Goal: Task Accomplishment & Management: Manage account settings

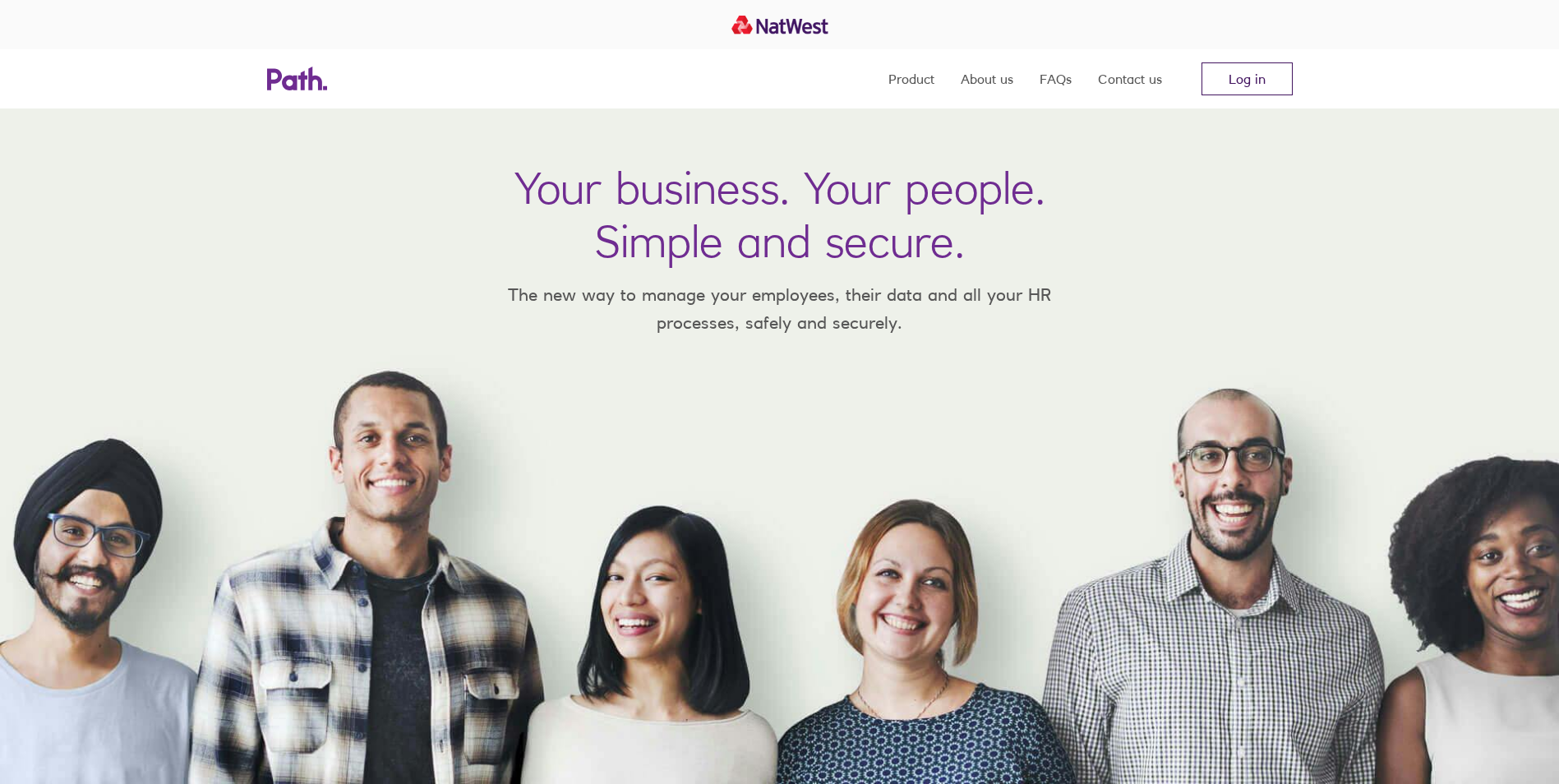
click at [1240, 78] on link "Log in" at bounding box center [1247, 78] width 91 height 33
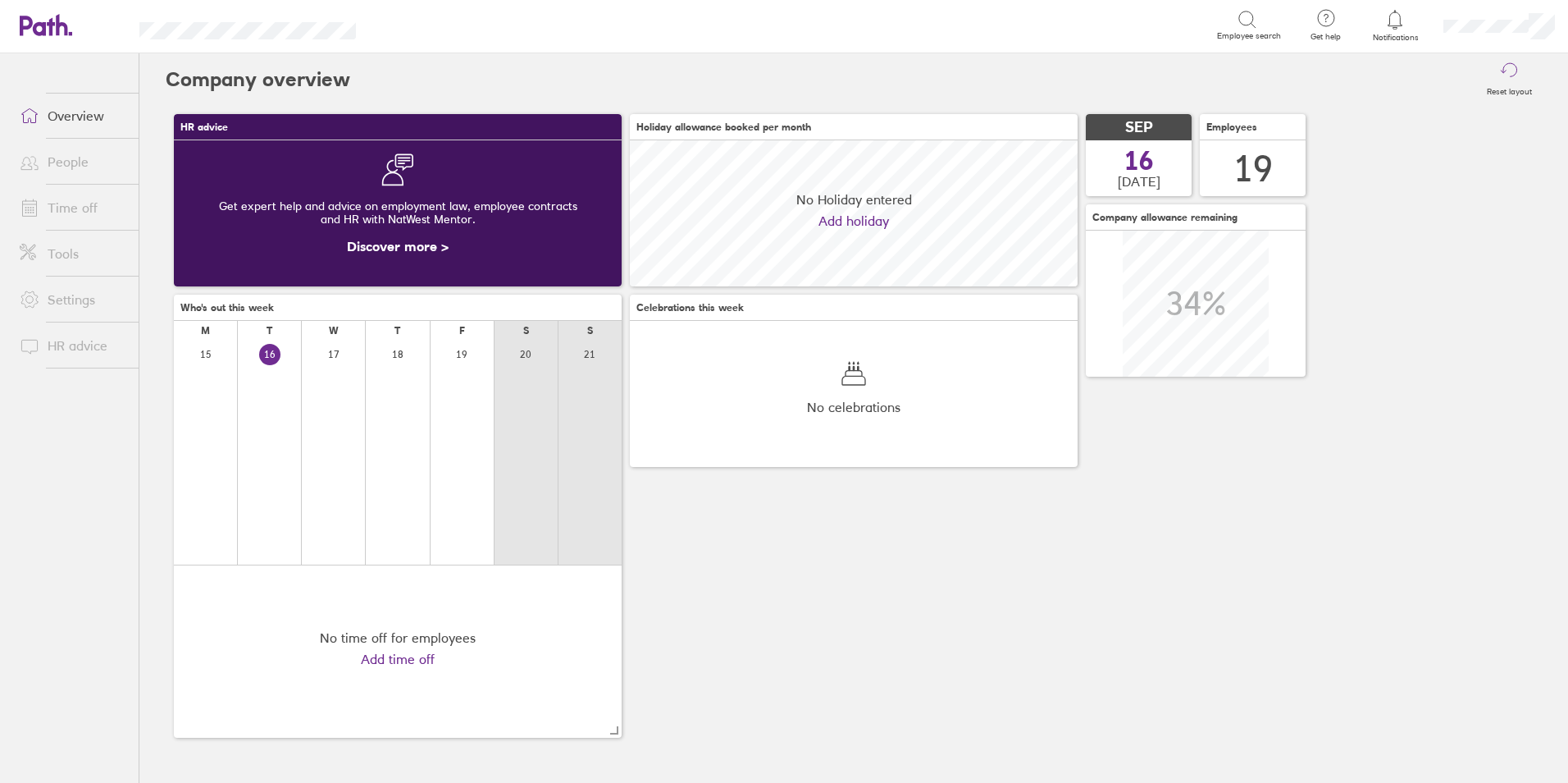
scroll to position [146, 447]
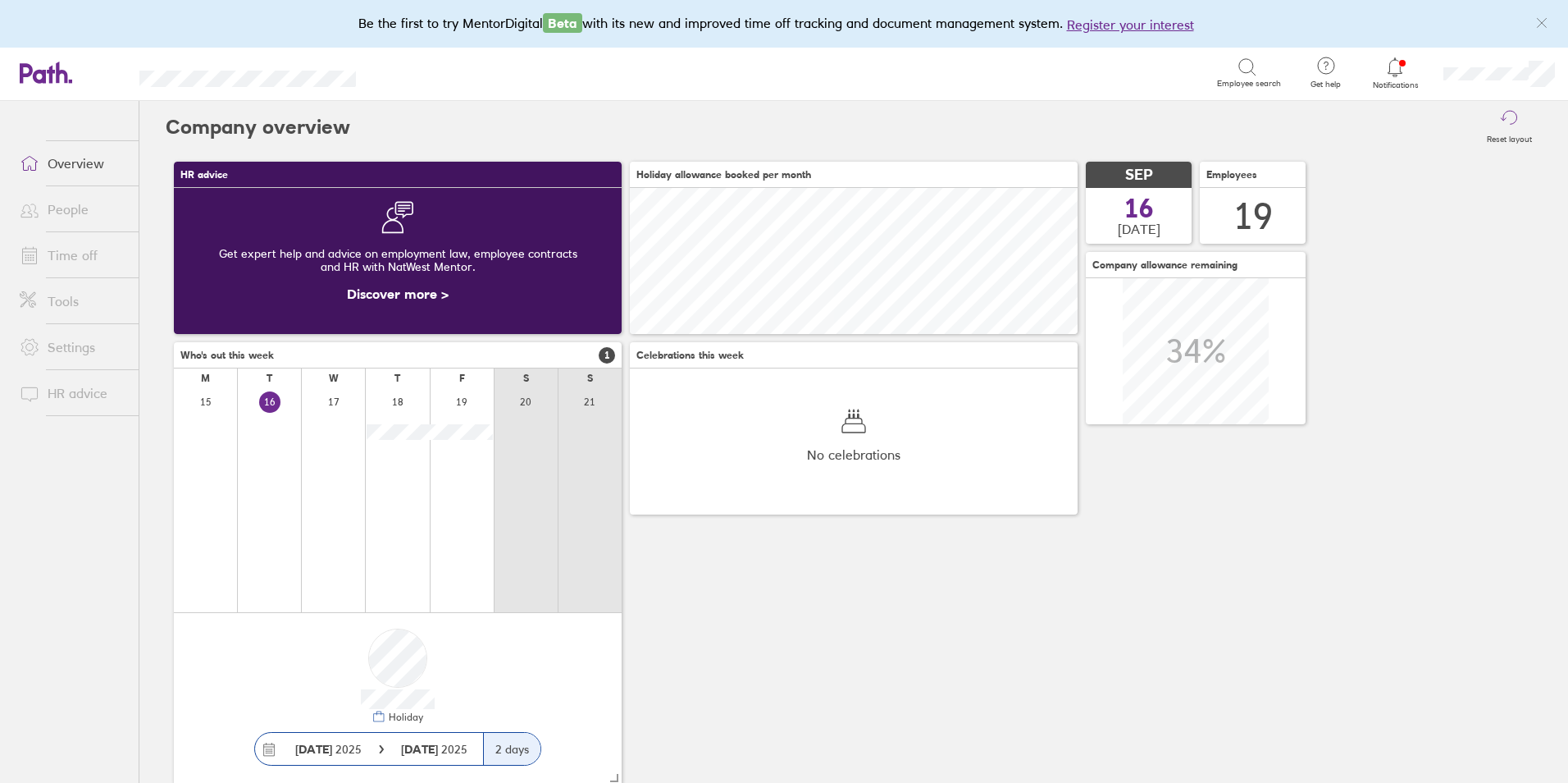
click at [66, 257] on link "Time off" at bounding box center [73, 255] width 132 height 33
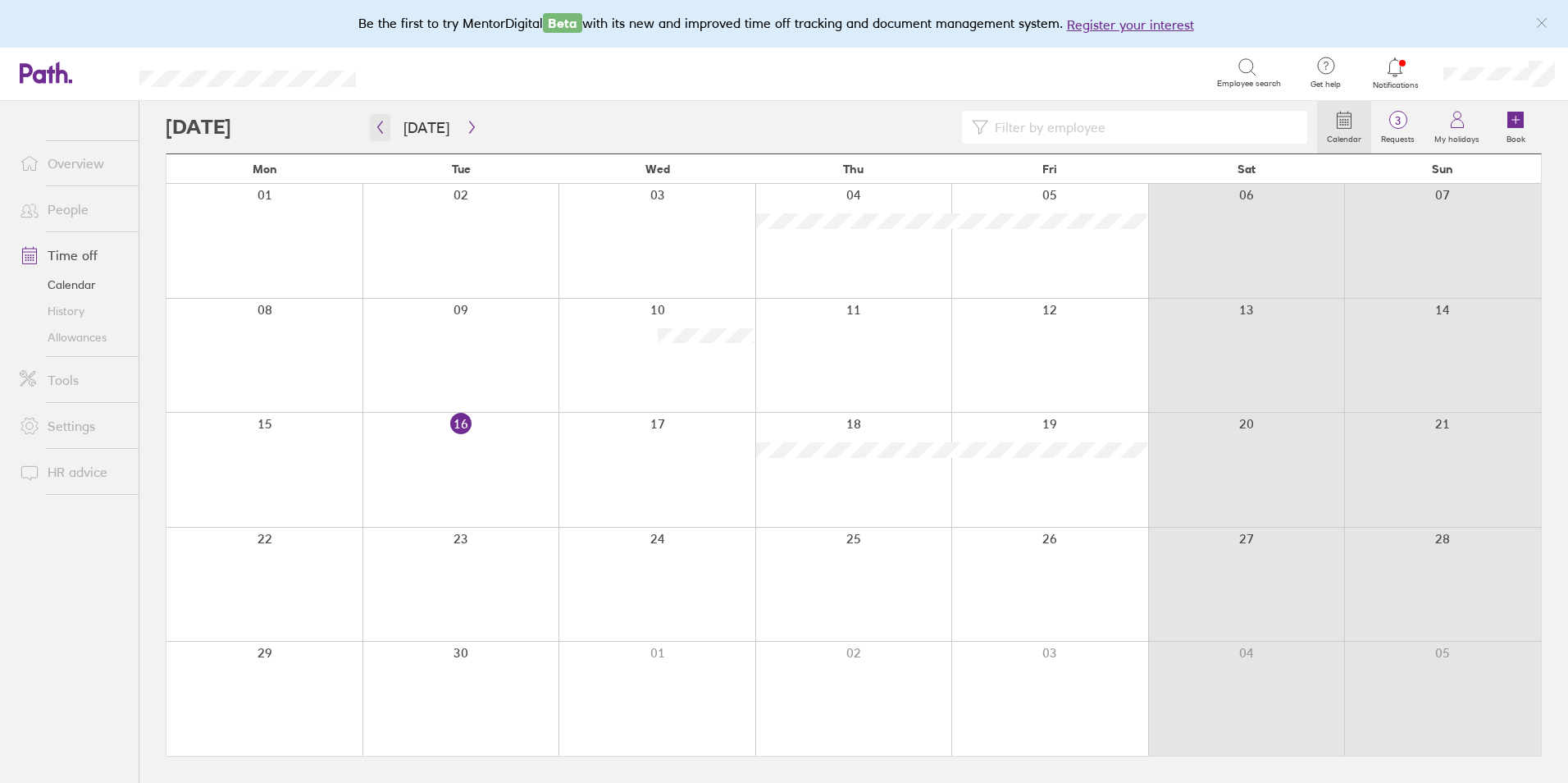
click at [378, 129] on icon "button" at bounding box center [379, 128] width 12 height 13
